Goal: Task Accomplishment & Management: Complete application form

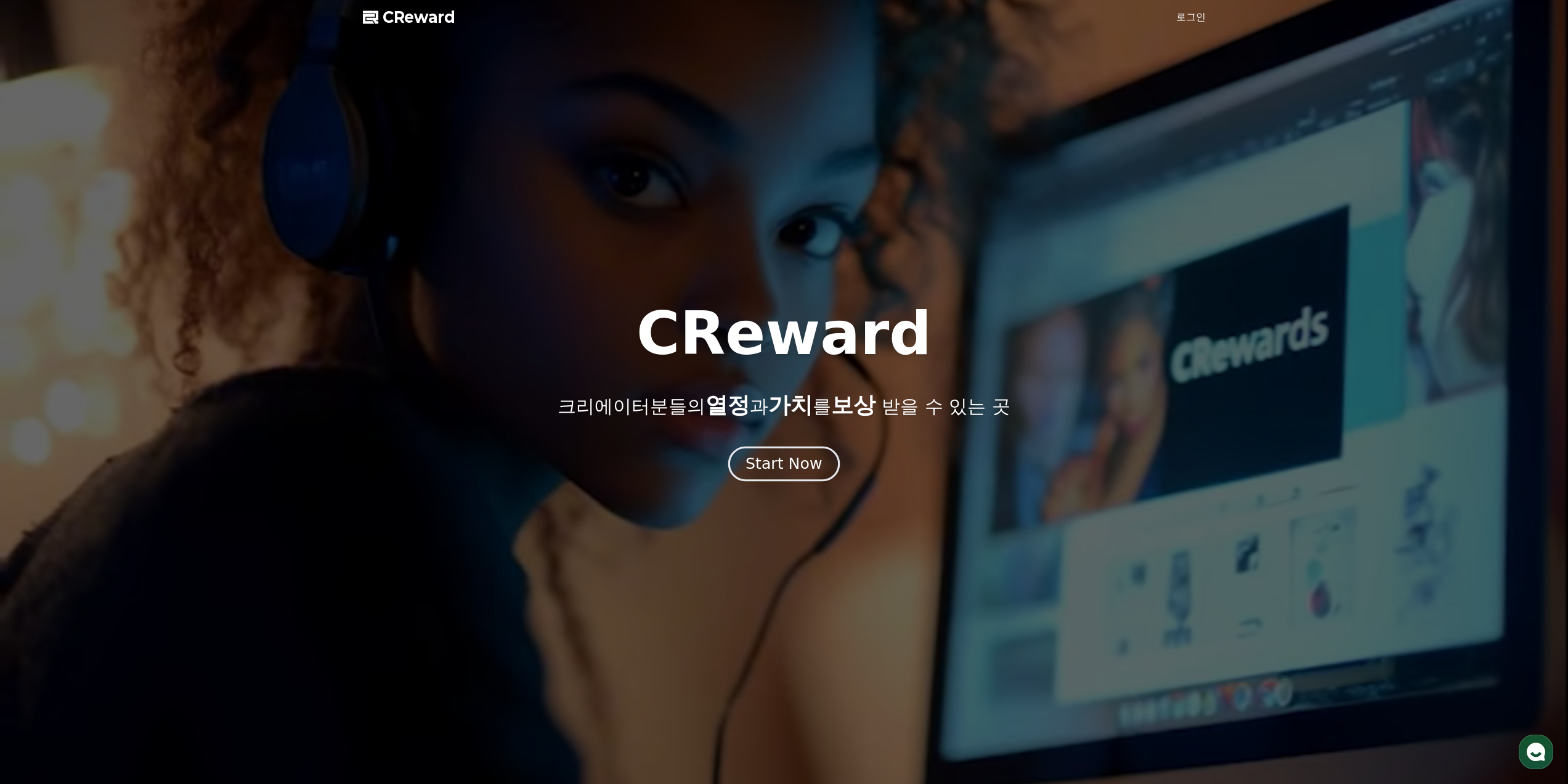
click at [771, 459] on div "Start Now" at bounding box center [784, 463] width 76 height 21
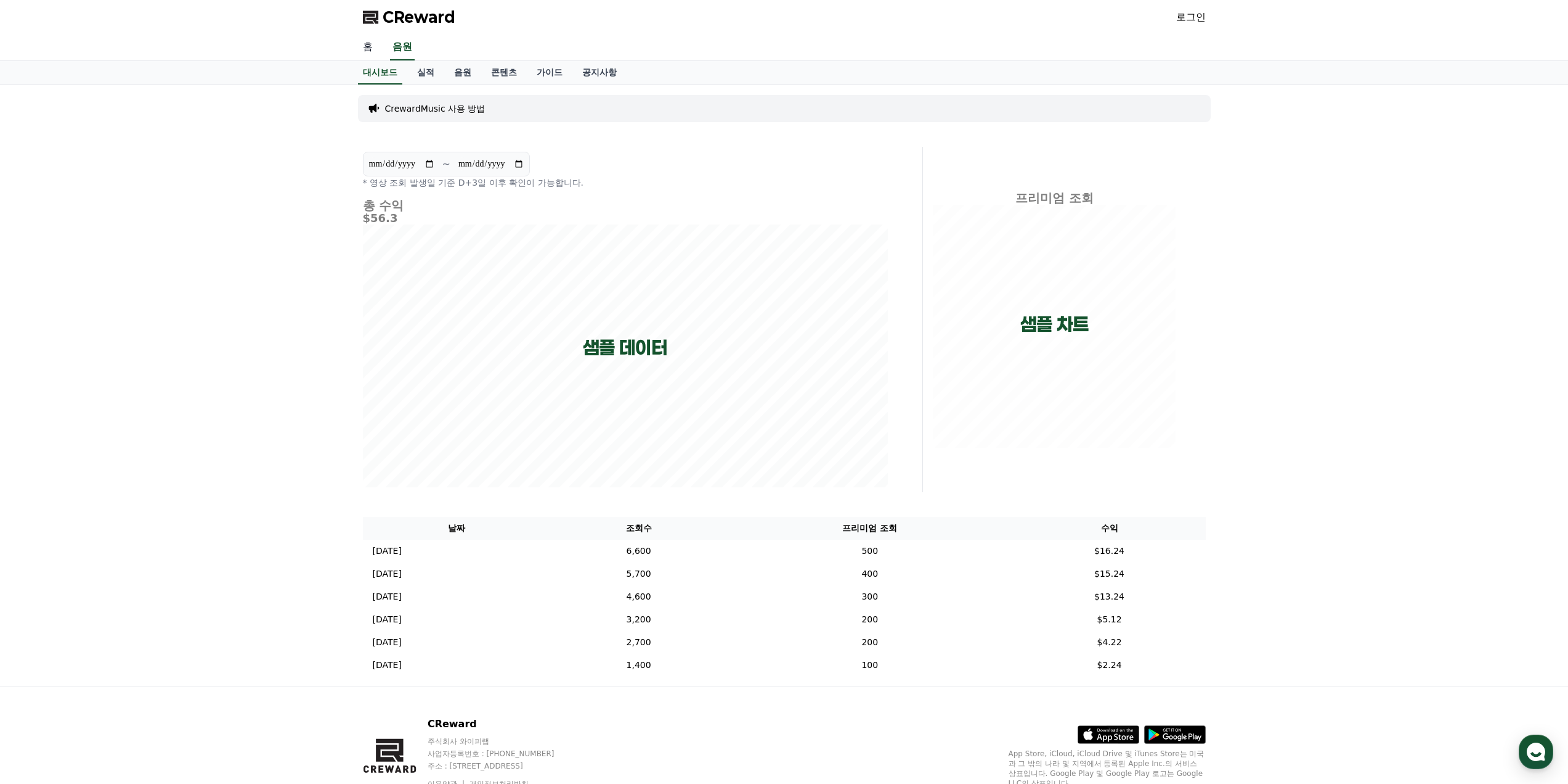
click at [370, 49] on link "홈" at bounding box center [368, 48] width 29 height 26
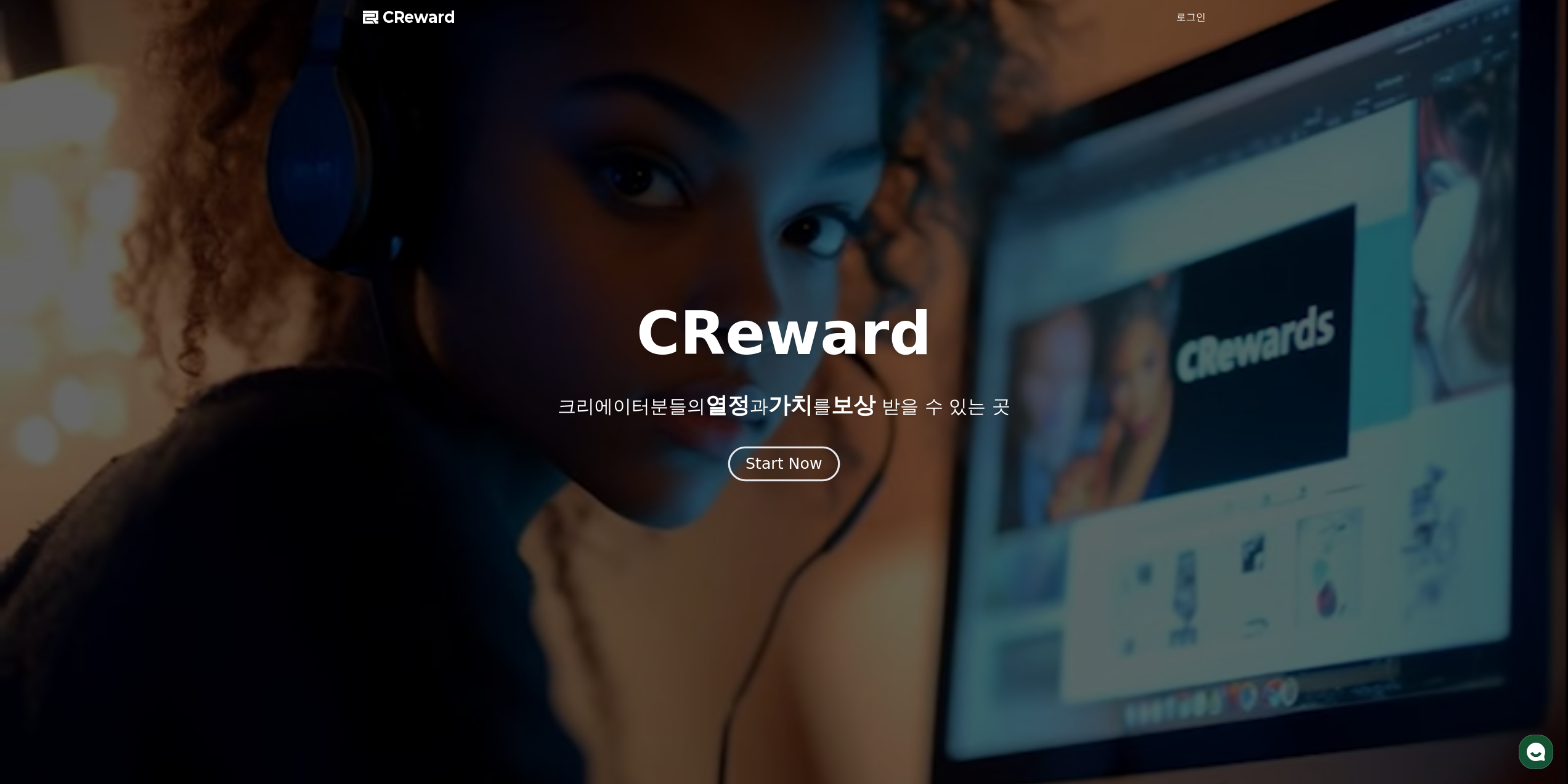
click at [798, 462] on div "Start Now" at bounding box center [784, 463] width 76 height 21
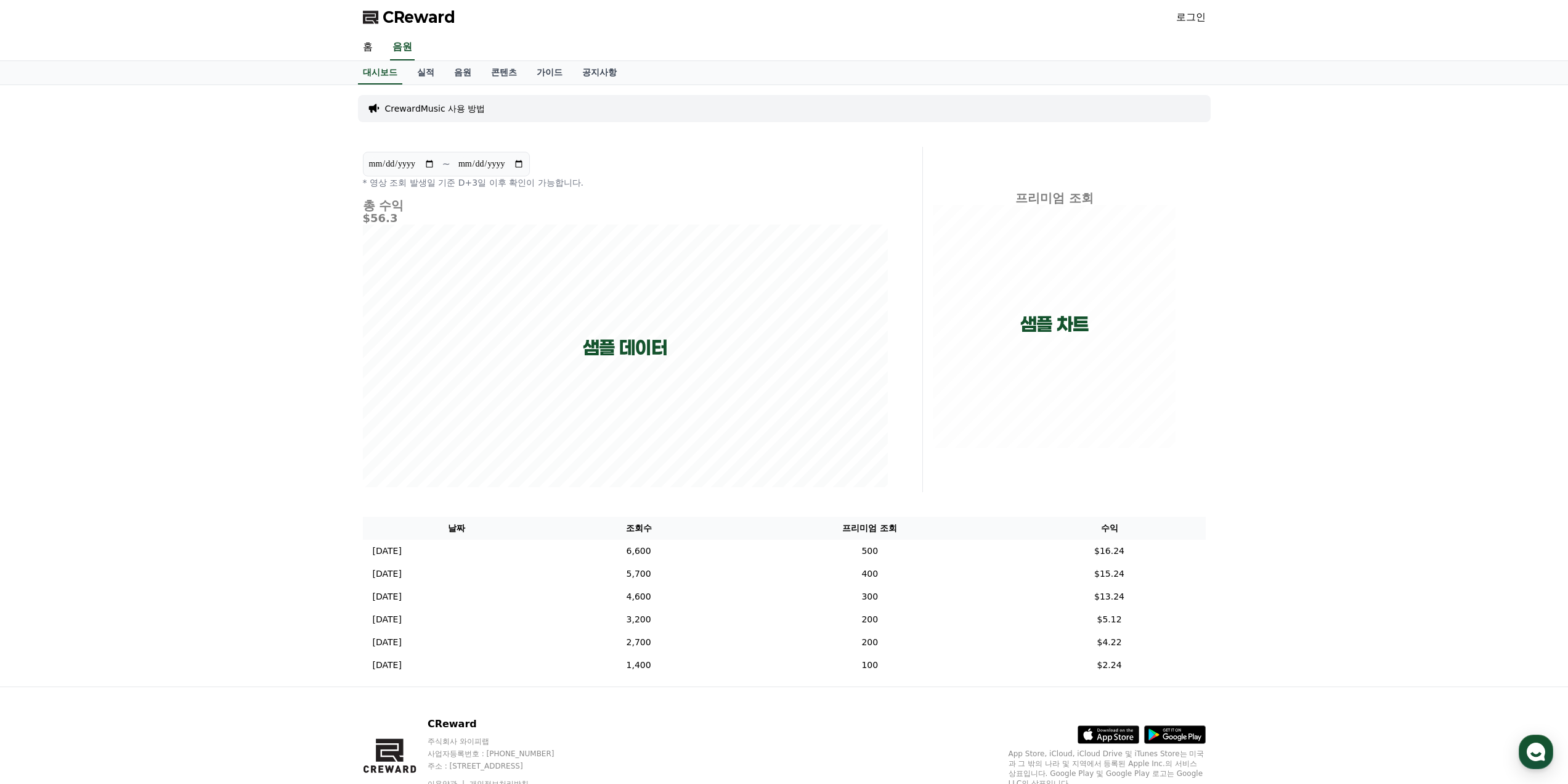
click at [1196, 14] on link "로그인" at bounding box center [1191, 16] width 29 height 15
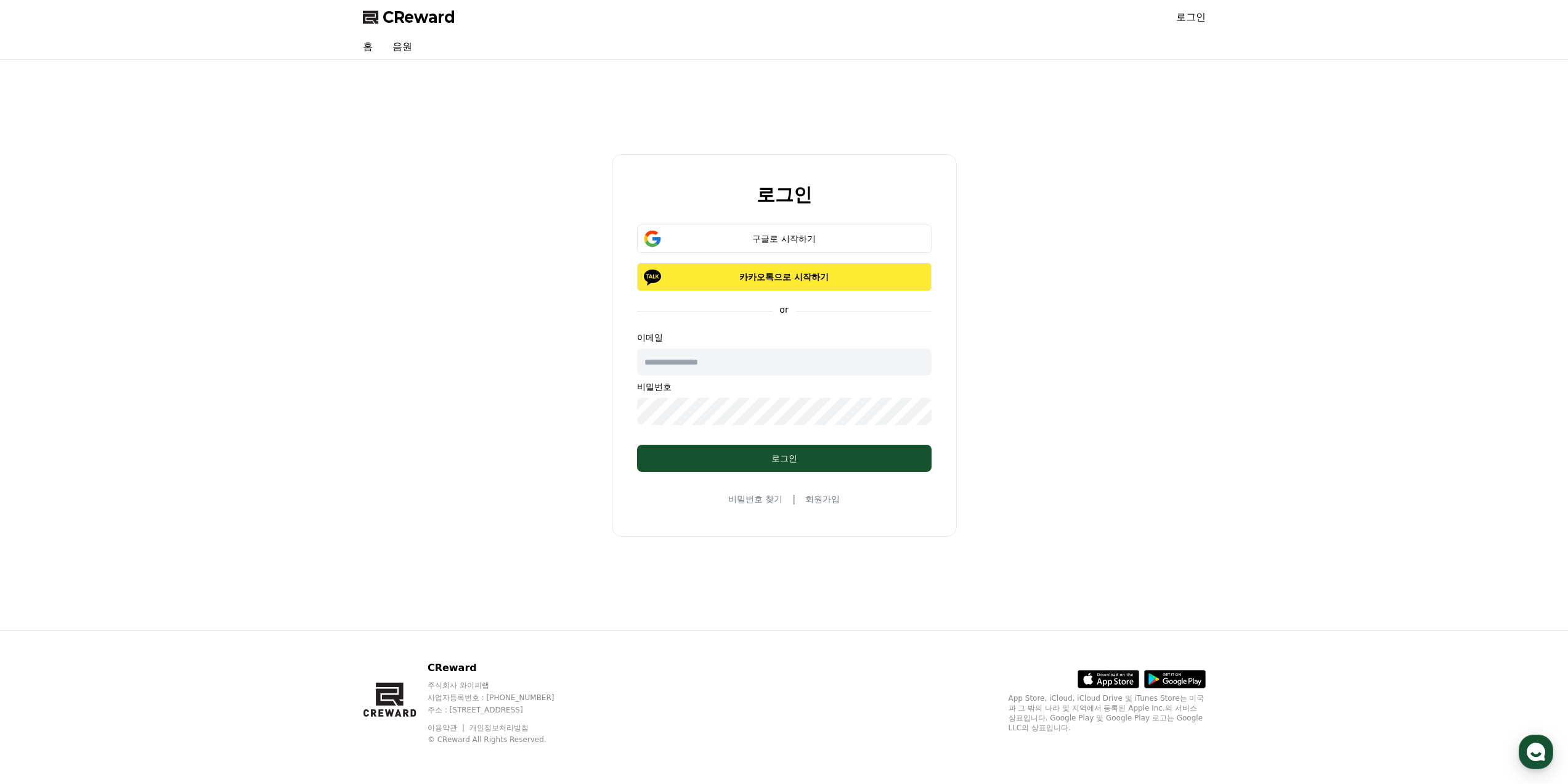
click at [768, 278] on p "카카오톡으로 시작하기" at bounding box center [784, 276] width 259 height 12
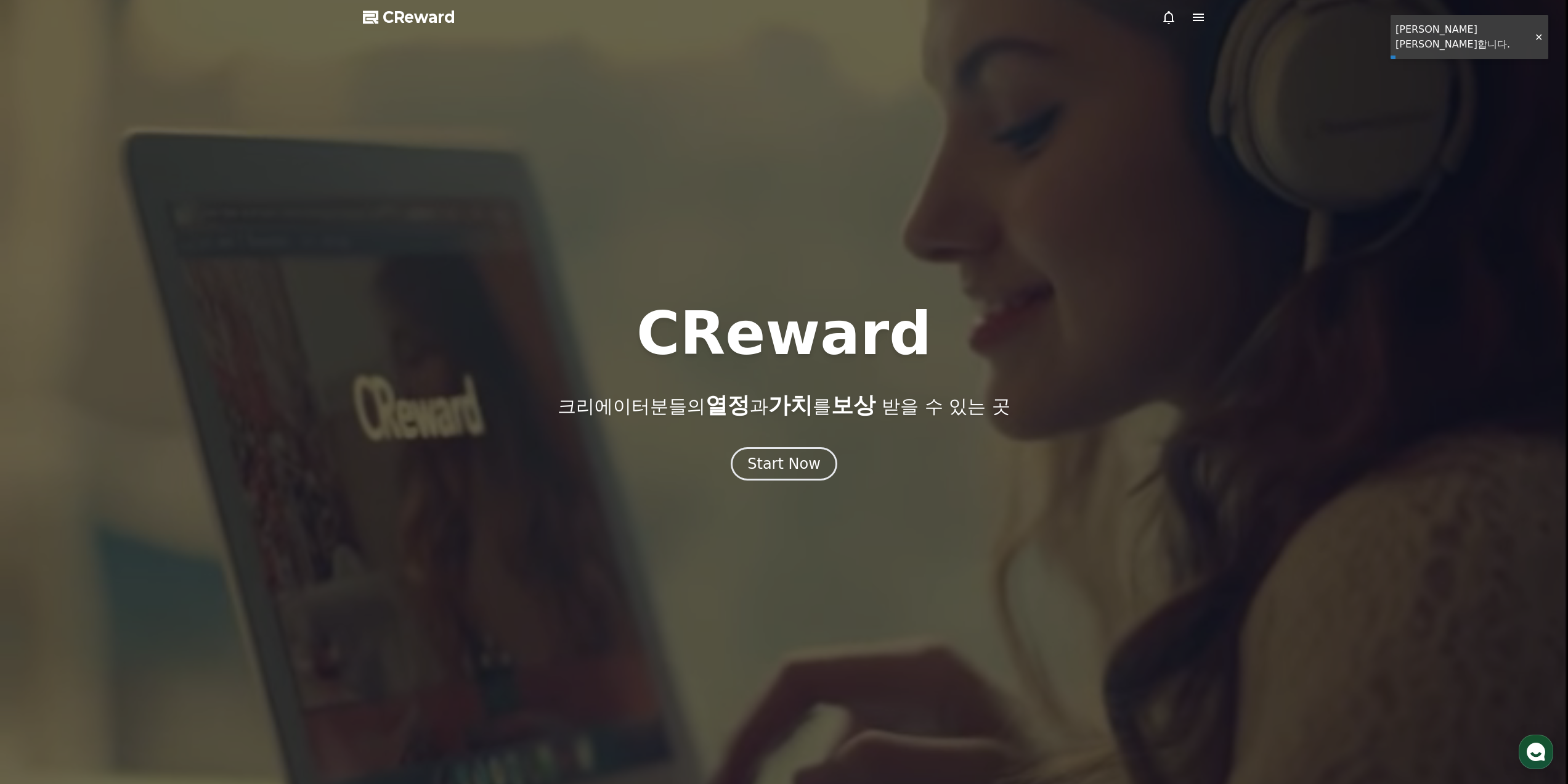
click at [1429, 37] on div at bounding box center [784, 392] width 1568 height 784
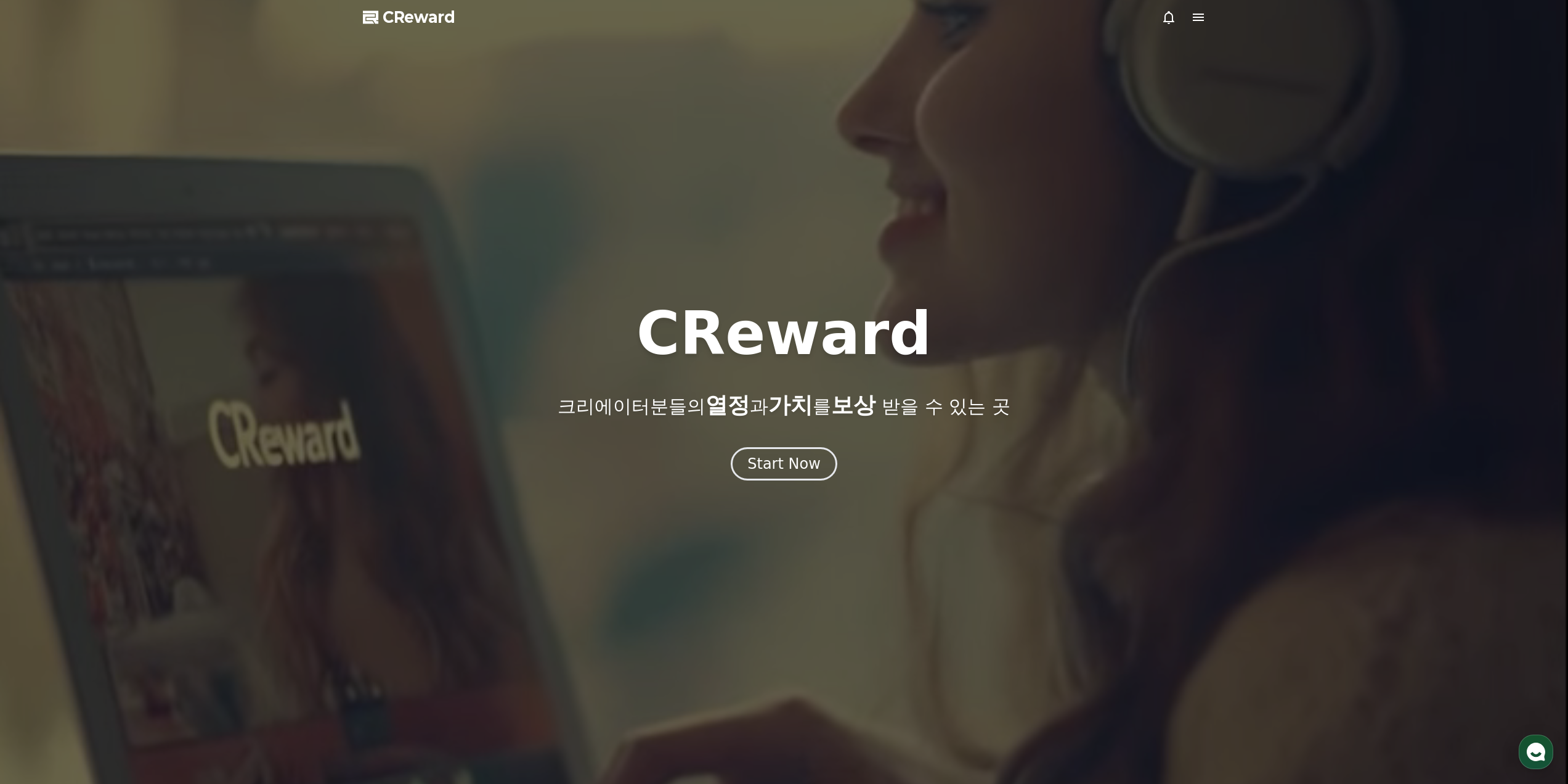
click at [1194, 19] on icon at bounding box center [1198, 16] width 15 height 15
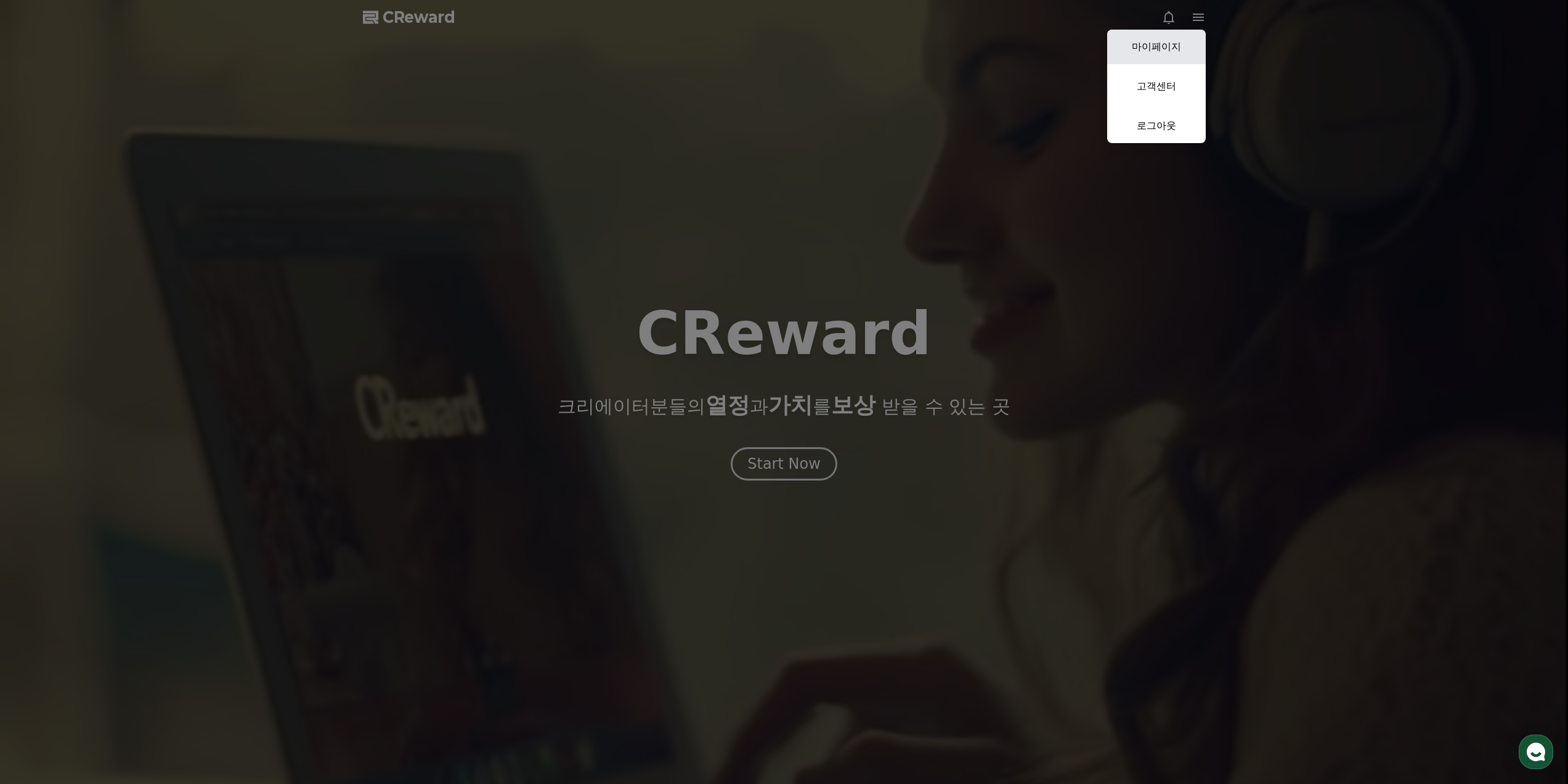
click at [1158, 54] on link "마이페이지" at bounding box center [1157, 47] width 99 height 35
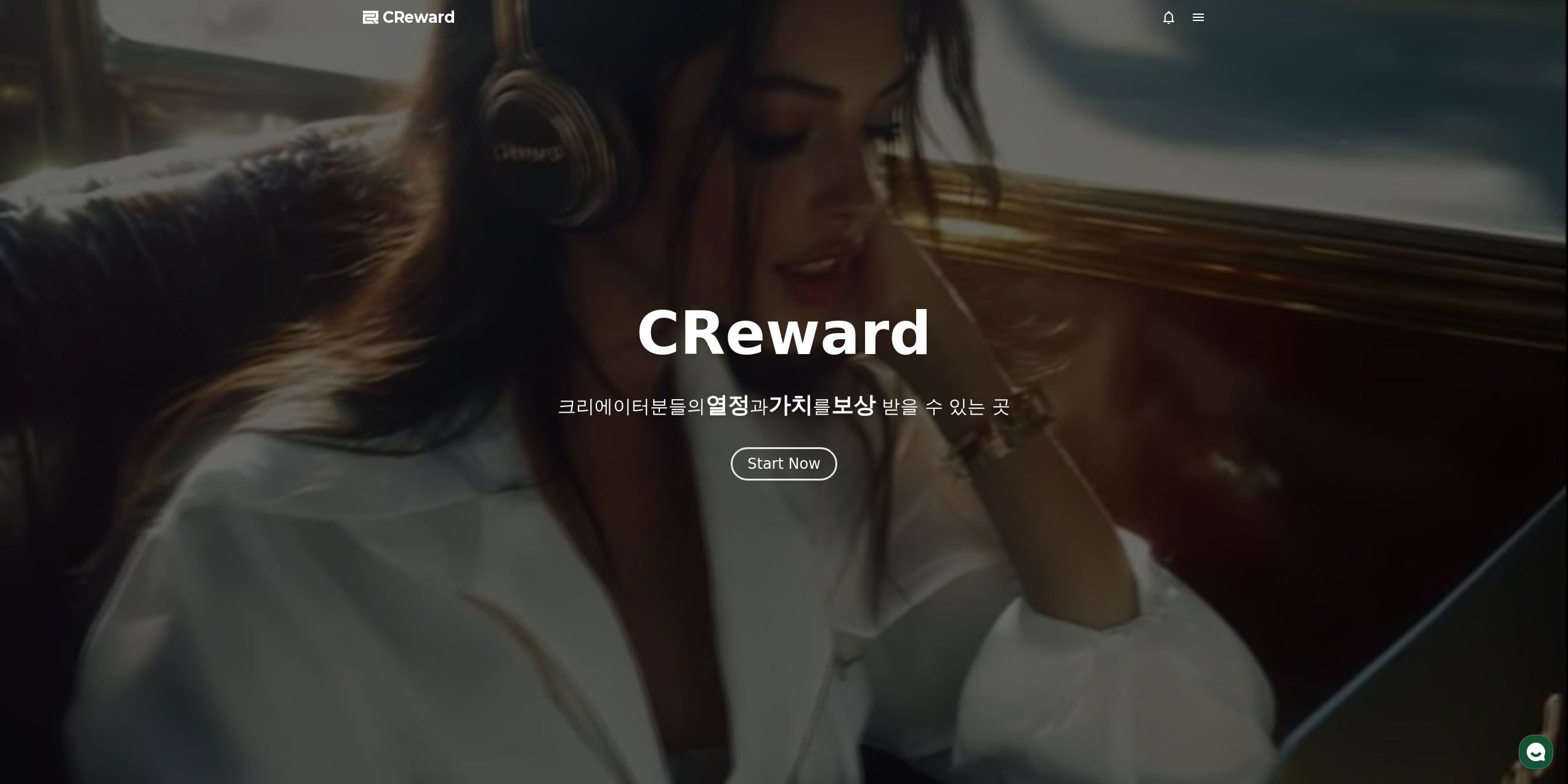
select select "**********"
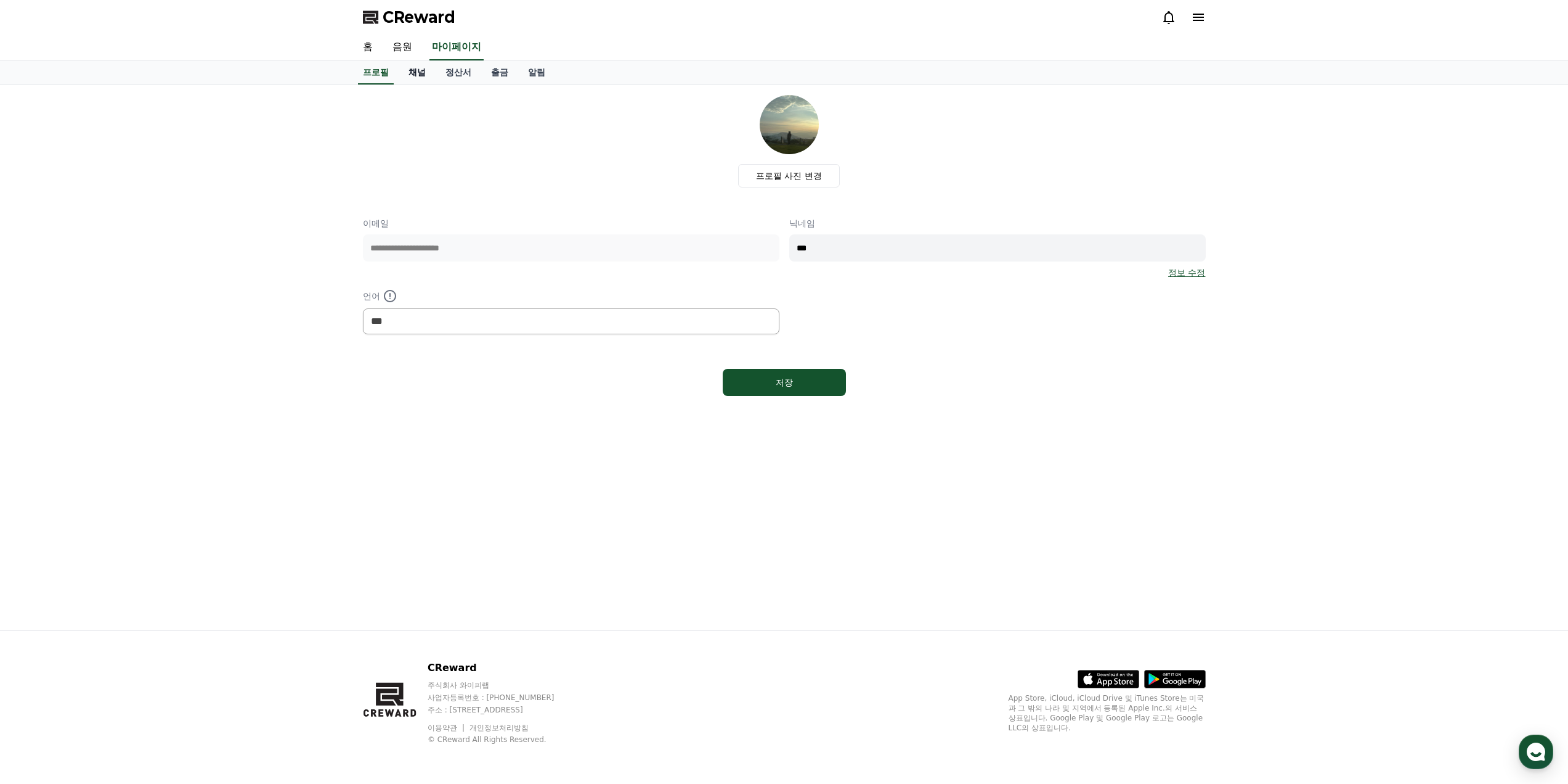
click at [410, 76] on link "채널" at bounding box center [417, 72] width 37 height 23
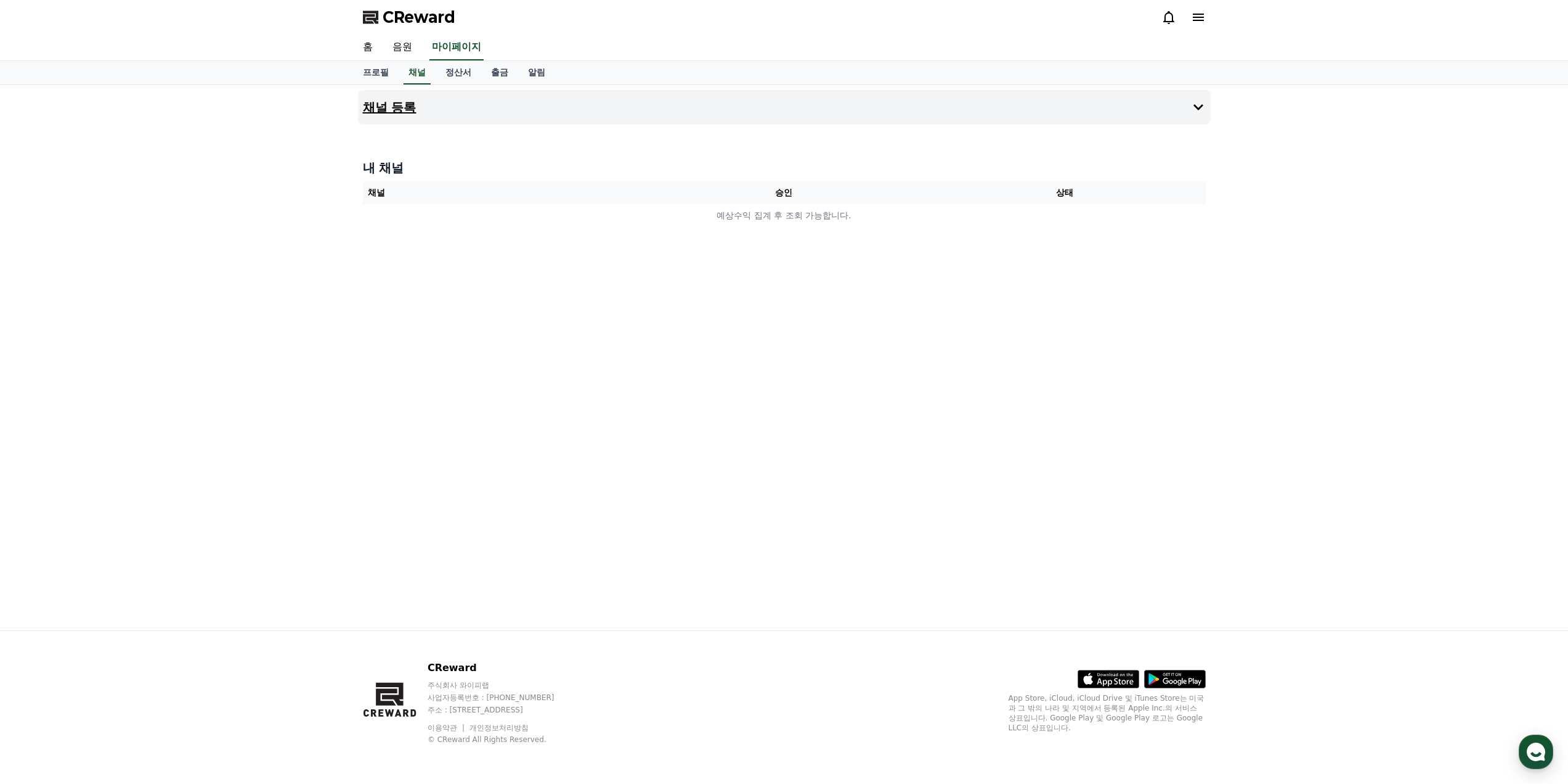
click at [1173, 113] on button "채널 등록" at bounding box center [784, 107] width 853 height 35
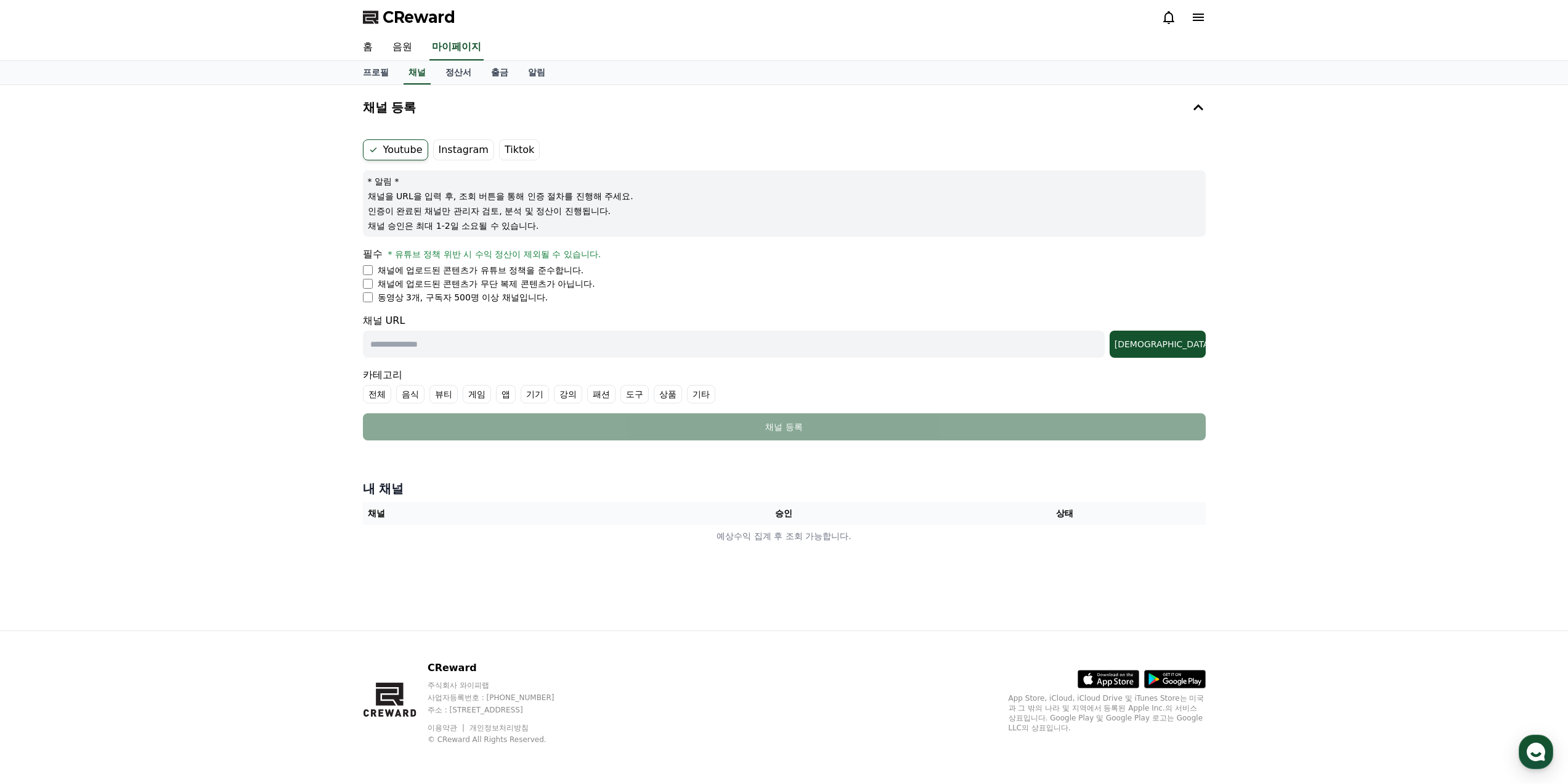
drag, startPoint x: 399, startPoint y: 253, endPoint x: 586, endPoint y: 298, distance: 192.3
click at [538, 285] on div "필수 * 유튜브 정책 위반 시 수익 정산이 제외될 수 있습니다. 채널에 업로드된 콘텐츠가 유튜브 정책을 준수합니다. 채널에 업로드된 콘텐츠가 …" at bounding box center [784, 275] width 843 height 56
click at [603, 301] on li "동영상 3개, 구독자 500명 이상 채널입니다." at bounding box center [784, 297] width 843 height 12
click at [458, 151] on label "Instagram" at bounding box center [463, 150] width 61 height 21
drag, startPoint x: 446, startPoint y: 298, endPoint x: 495, endPoint y: 295, distance: 49.1
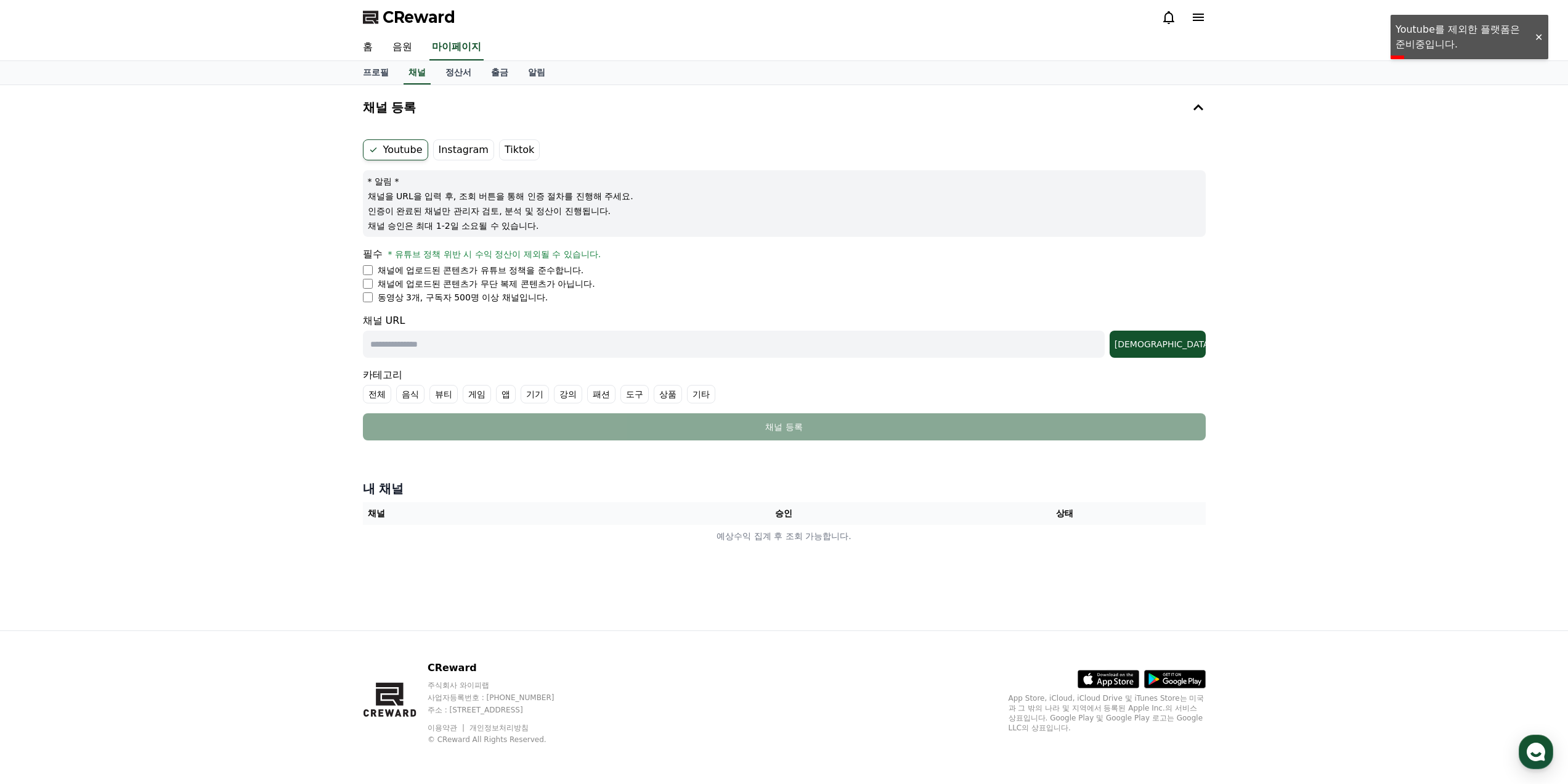
click at [495, 295] on p "동영상 3개, 구독자 500명 이상 채널입니다." at bounding box center [462, 297] width 171 height 12
click at [507, 310] on form "Youtube Instagram Tiktok * 알림 * 채널을 URL을 입력 후, 조회 버튼을 통해 인증 절차를 진행해 주세요. 인증이 완료…" at bounding box center [784, 289] width 843 height 301
drag, startPoint x: 448, startPoint y: 299, endPoint x: 519, endPoint y: 293, distance: 71.3
click at [519, 293] on p "동영상 3개, 구독자 500명 이상 채널입니다." at bounding box center [462, 297] width 171 height 12
click at [558, 303] on form "Youtube Instagram Tiktok * 알림 * 채널을 URL을 입력 후, 조회 버튼을 통해 인증 절차를 진행해 주세요. 인증이 완료…" at bounding box center [784, 289] width 843 height 301
